Goal: Task Accomplishment & Management: Manage account settings

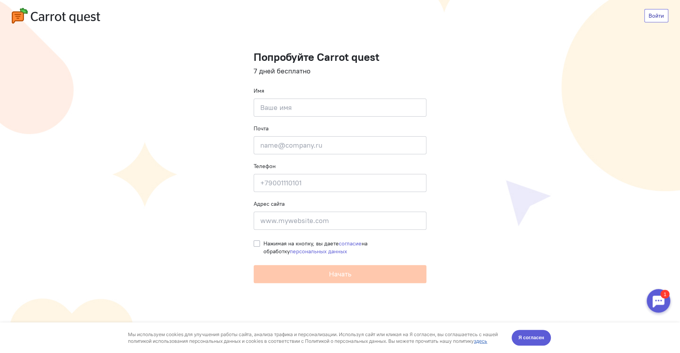
click at [651, 13] on link "Войти" at bounding box center [656, 15] width 24 height 13
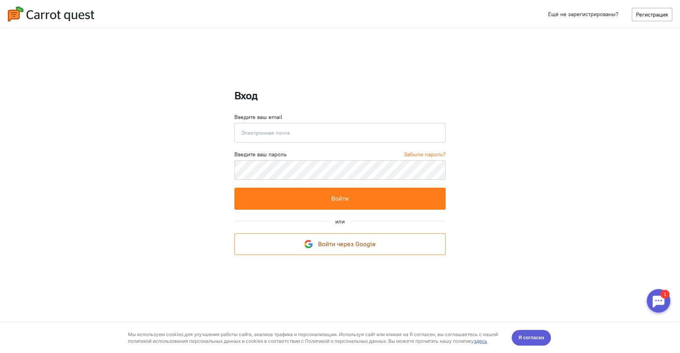
click at [352, 240] on span "Войти через Google" at bounding box center [347, 244] width 58 height 8
